Goal: Navigation & Orientation: Find specific page/section

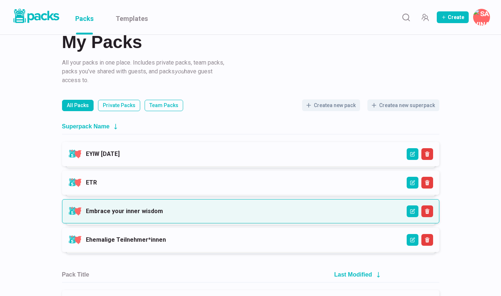
scroll to position [14, 0]
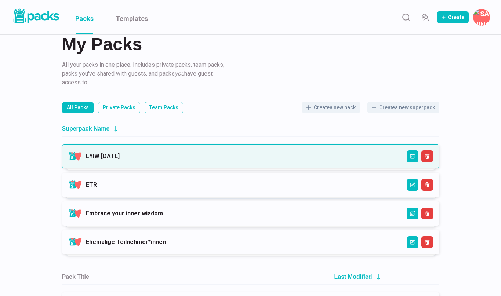
click at [120, 160] on link "EYIW [DATE]" at bounding box center [103, 156] width 34 height 7
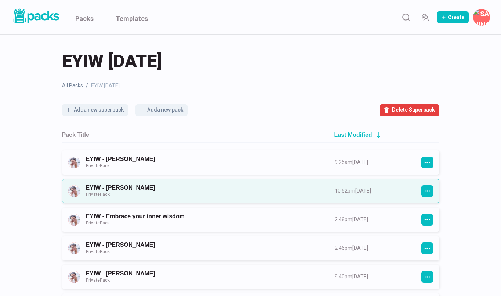
click at [152, 191] on link "EYIW - [PERSON_NAME] Private Pack" at bounding box center [204, 191] width 236 height 14
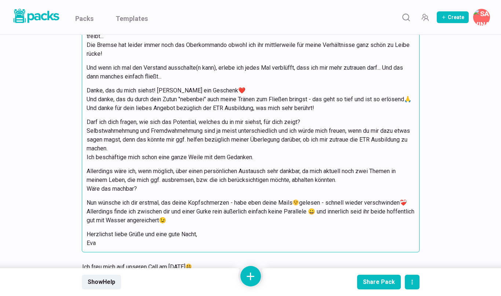
scroll to position [2837, 0]
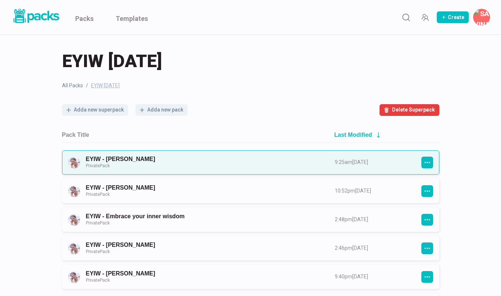
click at [138, 158] on link "EYIW - [PERSON_NAME] Private Pack" at bounding box center [204, 163] width 236 height 14
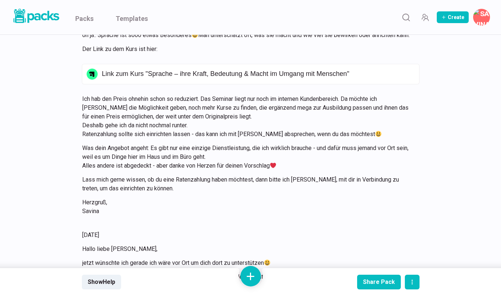
scroll to position [7583, 0]
